Goal: Transaction & Acquisition: Purchase product/service

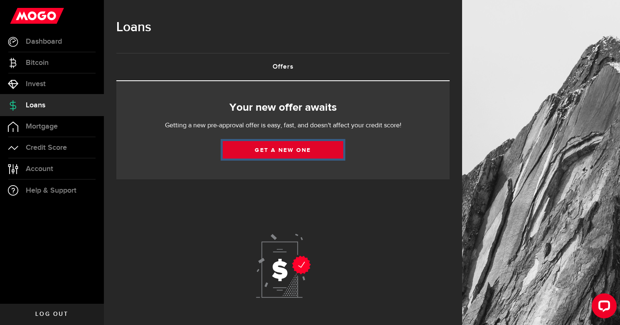
click at [281, 152] on link "Get a new one" at bounding box center [283, 149] width 121 height 17
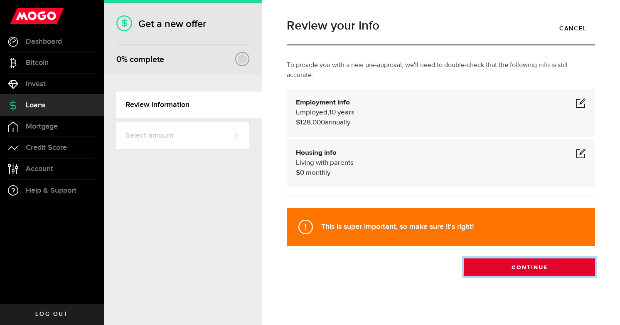
click at [509, 261] on button "Continue" at bounding box center [529, 266] width 131 height 17
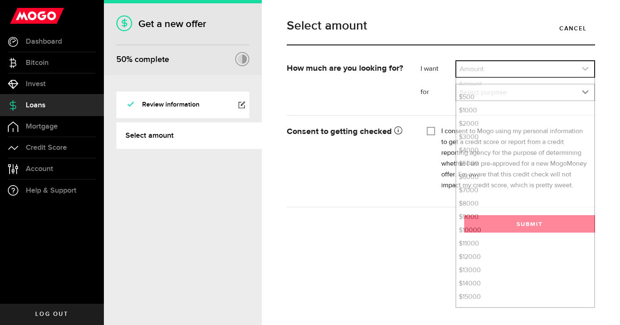
click at [492, 64] on link "expand select" at bounding box center [525, 69] width 138 height 16
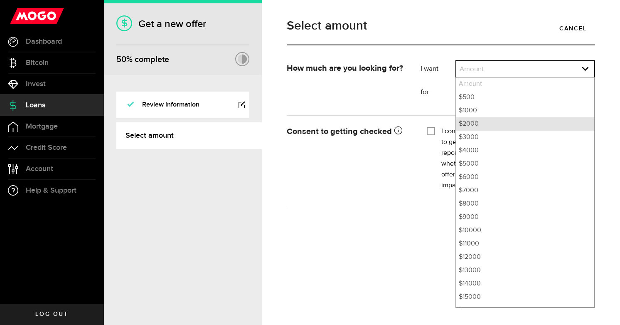
click at [488, 123] on li "$2000" at bounding box center [525, 123] width 138 height 13
select select "2000"
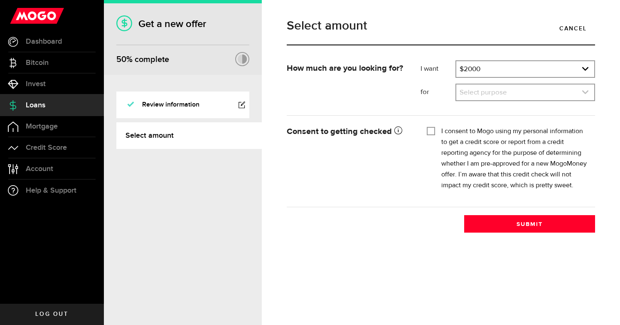
click at [489, 93] on link "expand select" at bounding box center [525, 92] width 138 height 16
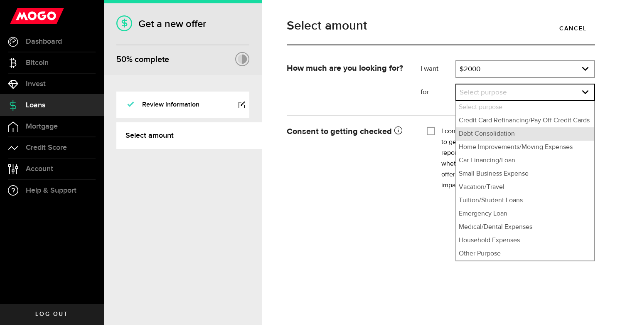
click at [496, 136] on li "Debt Consolidation" at bounding box center [525, 133] width 138 height 13
select select "Debt Consolidation"
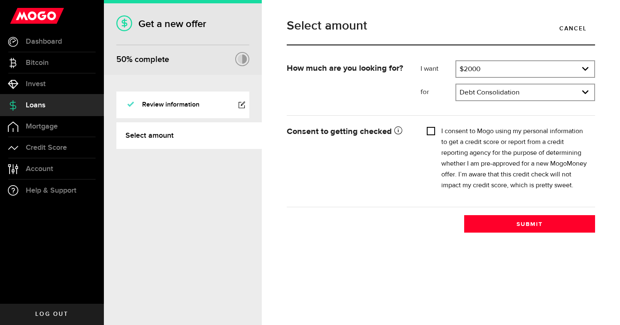
click at [433, 128] on input "I consent to Mogo using my personal information to get a credit score or report…" at bounding box center [431, 130] width 8 height 8
checkbox input "true"
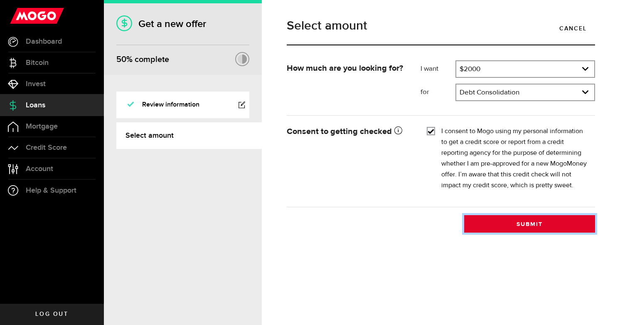
click at [541, 229] on button "Submit" at bounding box center [529, 223] width 131 height 17
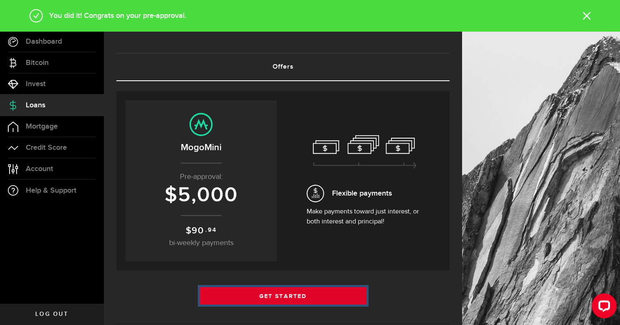
click at [309, 292] on link "Get Started" at bounding box center [283, 295] width 167 height 17
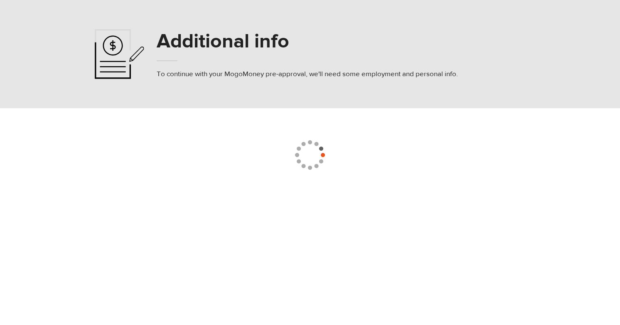
select select "7"
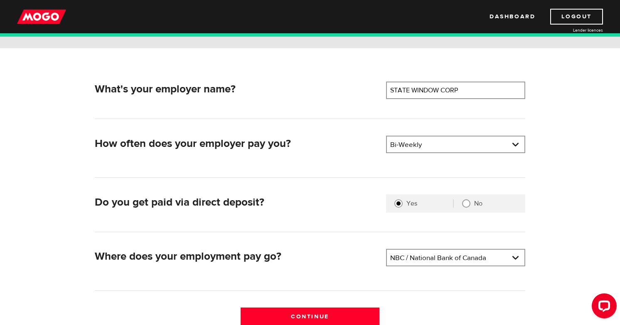
scroll to position [126, 0]
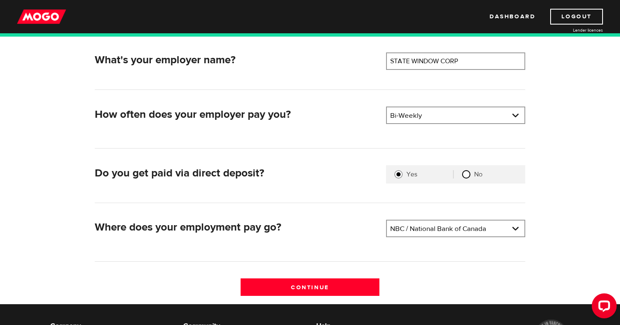
click at [465, 177] on input "No" at bounding box center [466, 174] width 8 height 8
radio input "true"
click at [424, 233] on link at bounding box center [456, 228] width 138 height 16
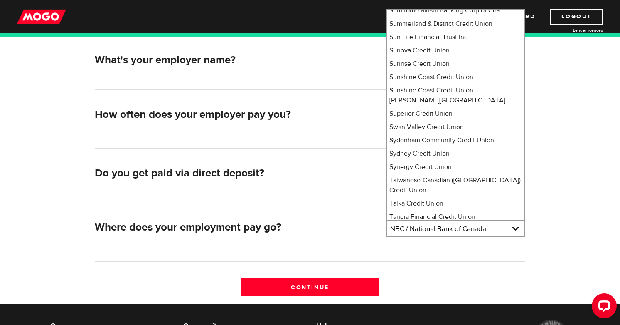
scroll to position [5992, 0]
click at [441, 224] on li "Tangerine" at bounding box center [456, 230] width 138 height 13
select select "235"
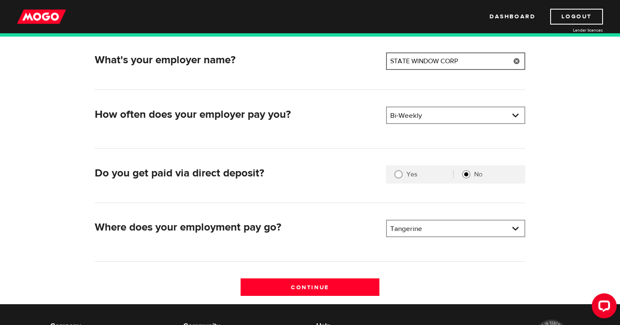
click at [474, 57] on input "STATE WINDOW CORP" at bounding box center [455, 60] width 139 height 17
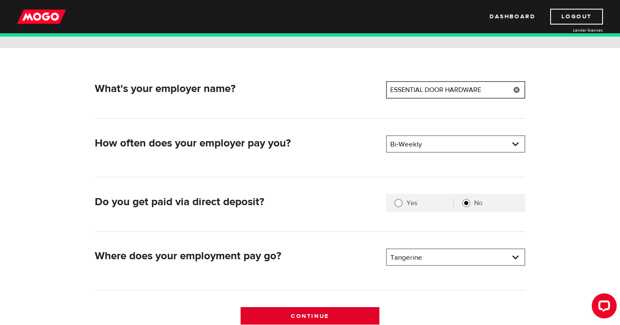
scroll to position [138, 0]
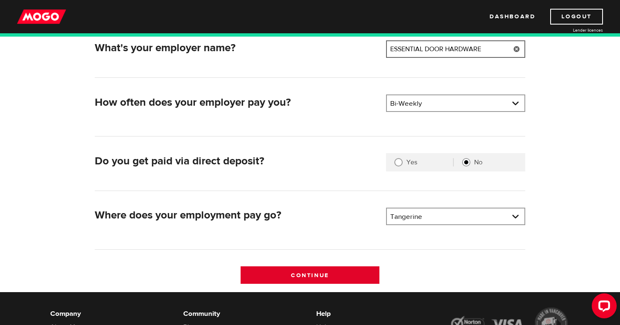
type input "ESSENTIAL DOOR HARDWARE"
click at [321, 275] on input "Continue" at bounding box center [310, 274] width 139 height 17
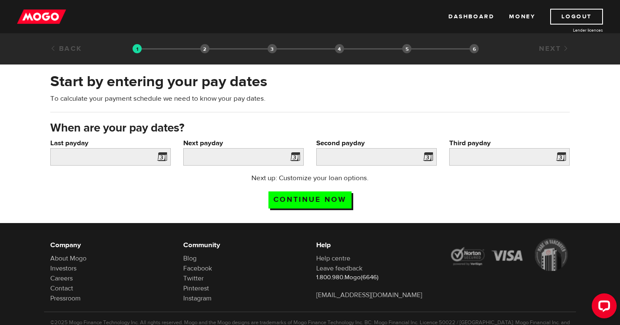
click at [158, 160] on span at bounding box center [160, 157] width 12 height 13
click at [162, 158] on span at bounding box center [160, 157] width 12 height 13
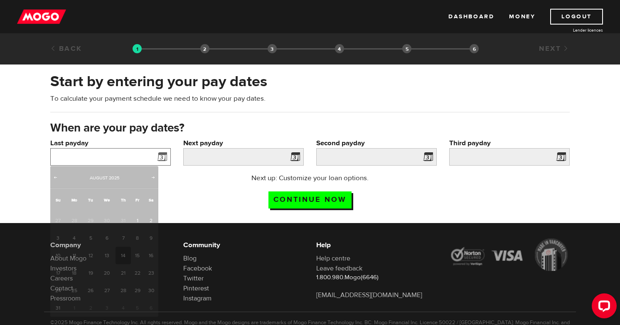
click at [141, 156] on input "Last payday" at bounding box center [110, 156] width 121 height 17
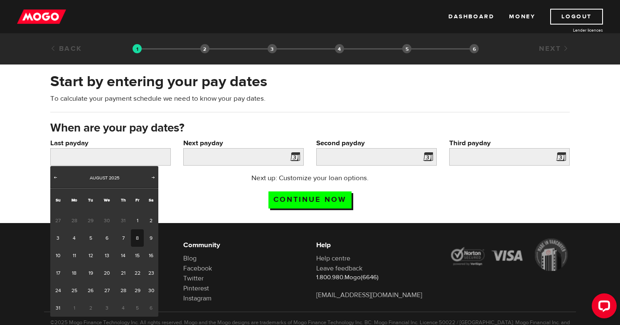
click at [139, 234] on link "8" at bounding box center [137, 237] width 13 height 17
type input "2025/08/08"
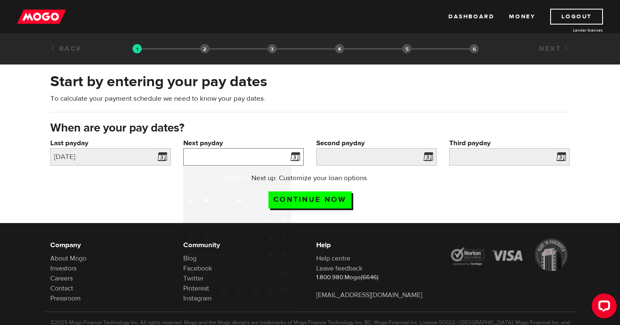
click at [267, 158] on input "Next payday" at bounding box center [243, 156] width 121 height 17
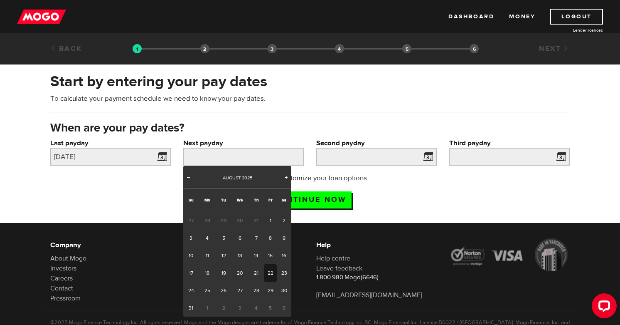
click at [272, 272] on link "22" at bounding box center [270, 272] width 13 height 17
type input "2025/08/22"
type input "2025/9/5"
type input "2025/9/19"
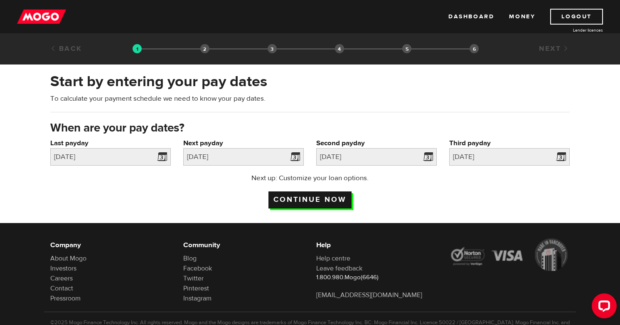
click at [315, 195] on input "Continue now" at bounding box center [310, 199] width 83 height 17
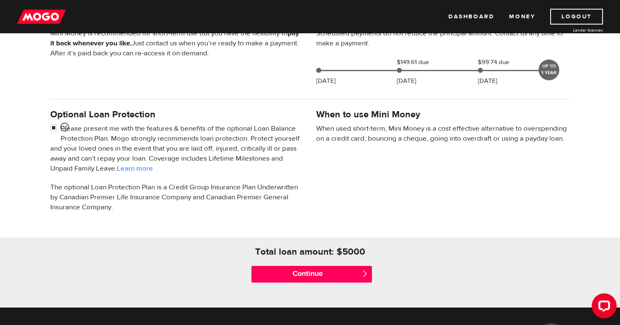
scroll to position [214, 0]
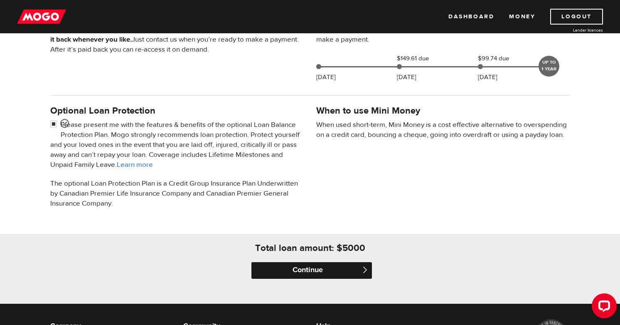
click at [311, 269] on input "Continue" at bounding box center [311, 270] width 121 height 17
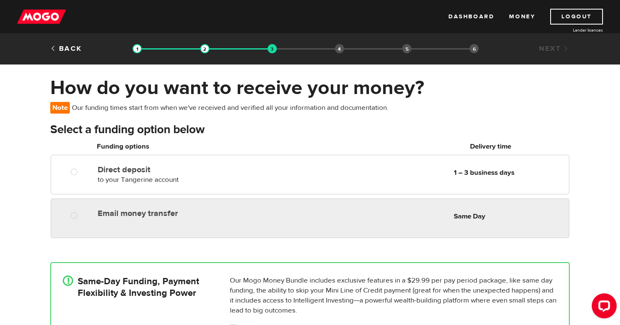
radio input "true"
click at [85, 215] on div at bounding box center [77, 216] width 50 height 10
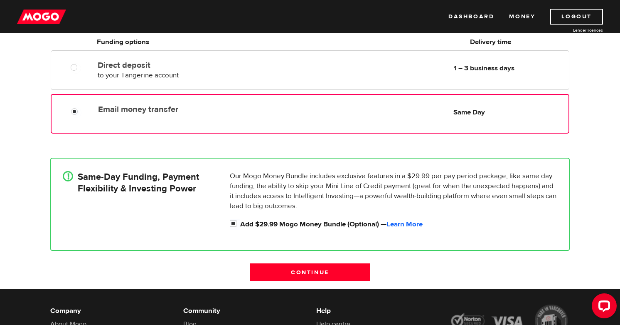
scroll to position [104, 0]
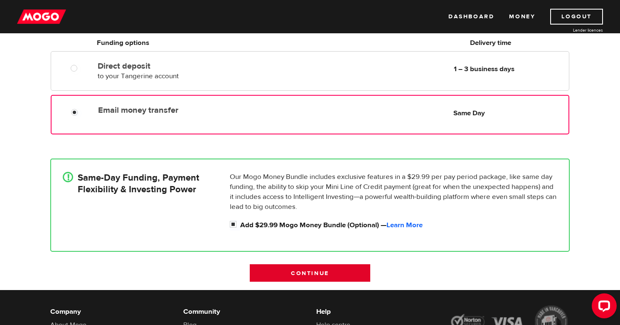
click at [290, 276] on input "Continue" at bounding box center [310, 272] width 121 height 17
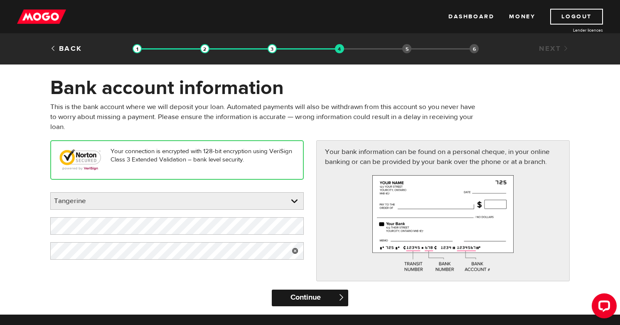
click at [306, 290] on input "Continue" at bounding box center [310, 297] width 76 height 17
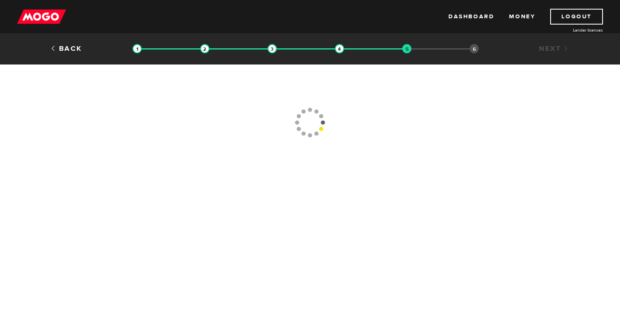
type input "[PHONE_NUMBER]"
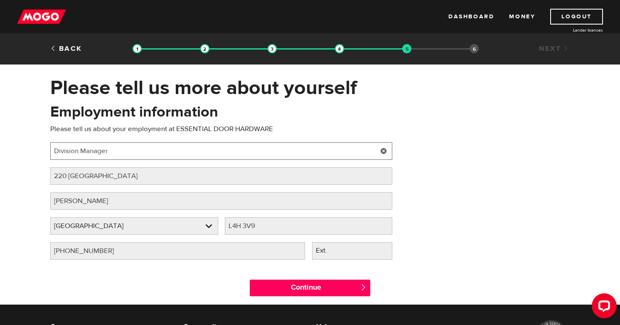
click at [122, 150] on input "Division Manager" at bounding box center [221, 150] width 342 height 17
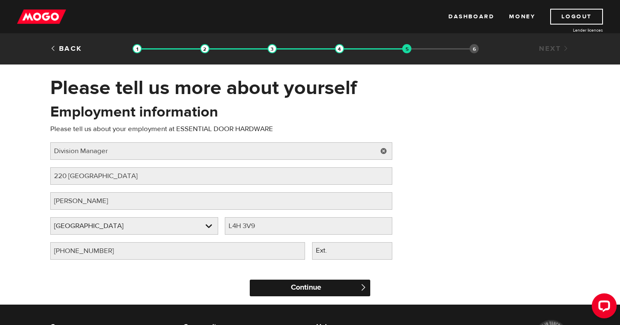
click at [301, 290] on input "Continue" at bounding box center [310, 287] width 121 height 17
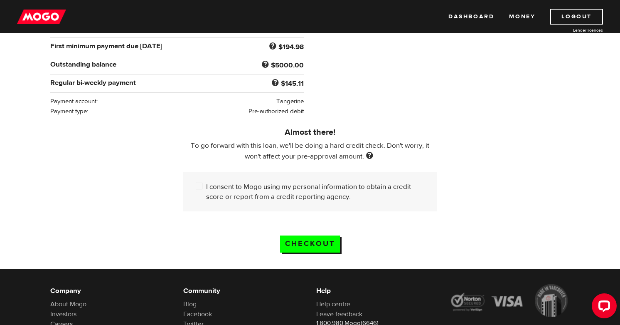
scroll to position [177, 0]
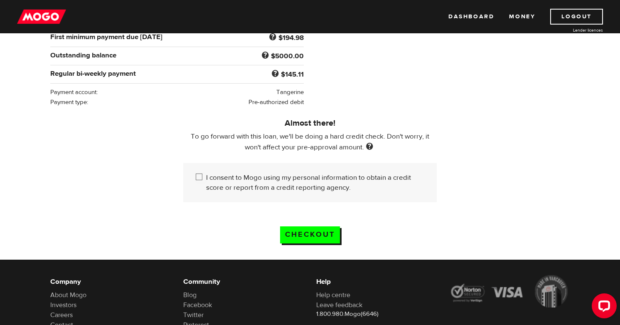
click at [201, 177] on input "I consent to Mogo using my personal information to obtain a credit score or rep…" at bounding box center [201, 178] width 10 height 10
checkbox input "true"
click at [333, 236] on input "Checkout" at bounding box center [310, 234] width 60 height 17
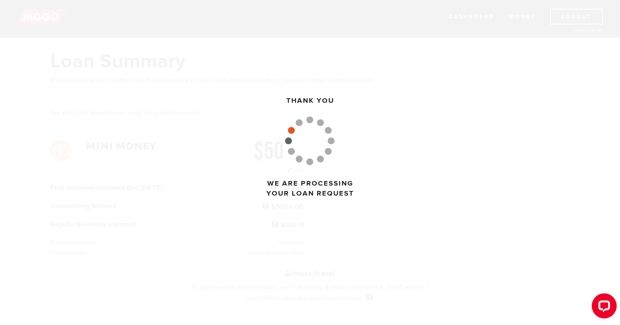
scroll to position [0, 0]
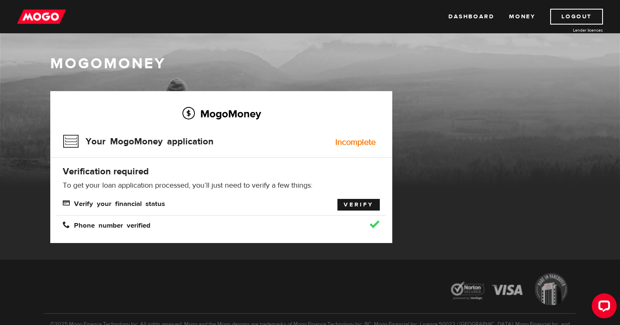
click at [351, 207] on link "Verify" at bounding box center [359, 205] width 42 height 12
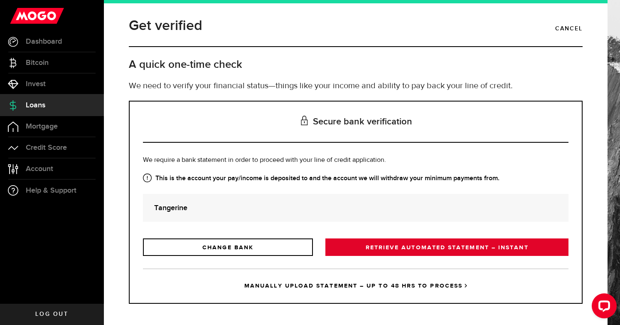
click at [387, 244] on link "RETRIEVE AUTOMATED STATEMENT – INSTANT" at bounding box center [446, 246] width 243 height 17
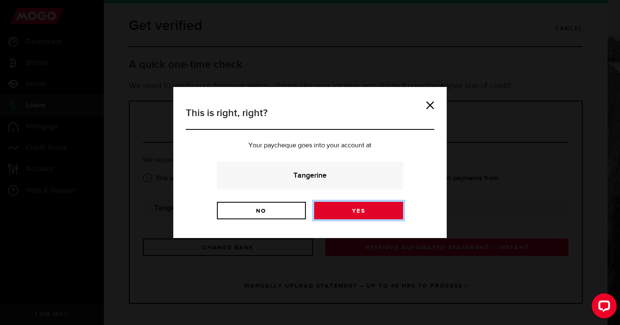
click at [355, 216] on link "Yes" at bounding box center [358, 210] width 89 height 17
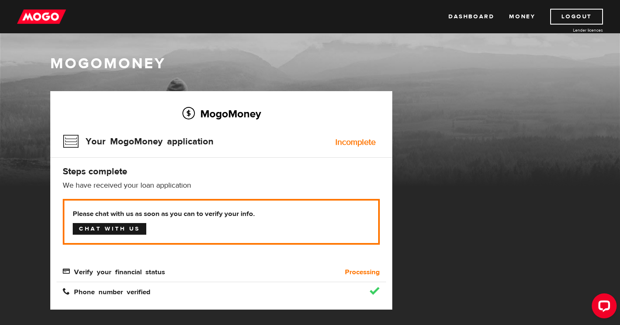
click at [125, 226] on link "Chat with us" at bounding box center [110, 229] width 74 height 12
click at [35, 16] on img at bounding box center [41, 17] width 49 height 16
click at [520, 20] on link "Money" at bounding box center [522, 17] width 26 height 16
click at [561, 22] on link "Logout" at bounding box center [576, 17] width 53 height 16
click at [570, 11] on link "Logout" at bounding box center [576, 17] width 53 height 16
